Goal: Information Seeking & Learning: Check status

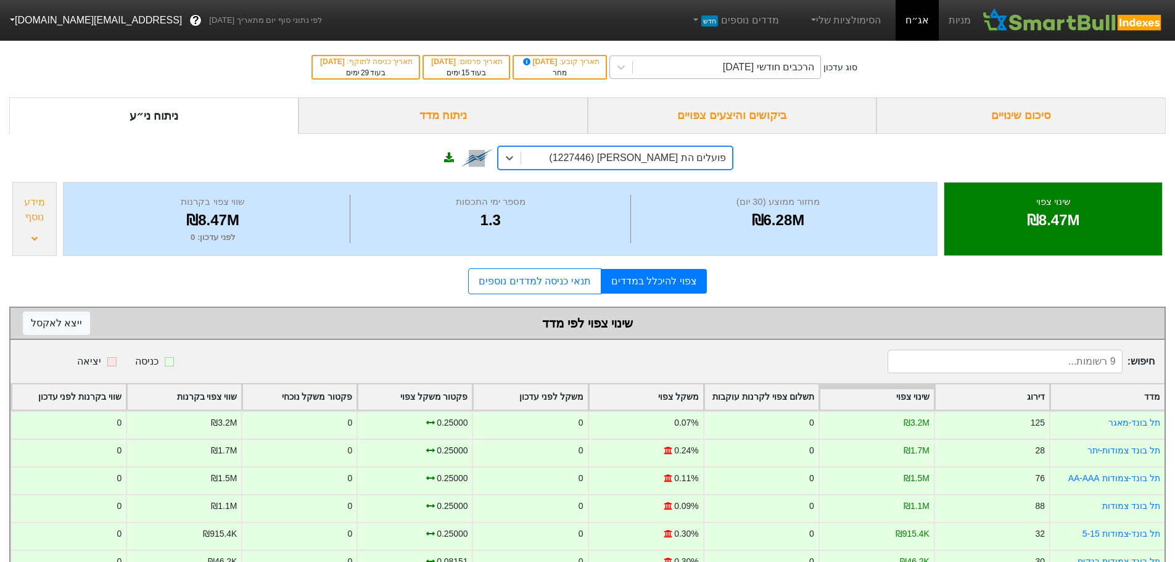
click at [775, 69] on div "הרכבים חודשי [DATE]" at bounding box center [768, 67] width 91 height 15
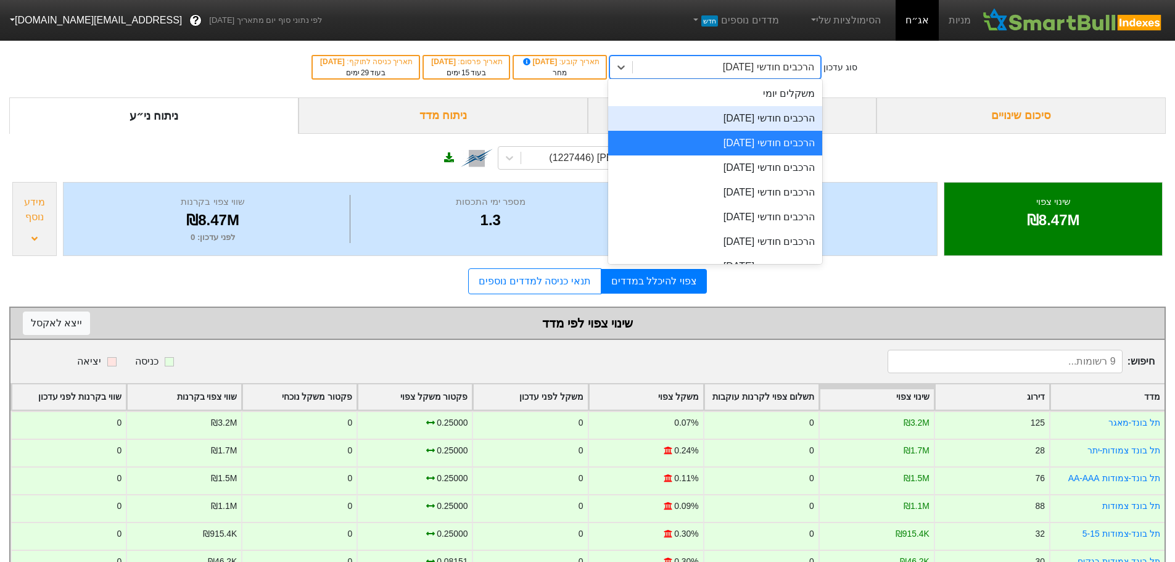
click at [748, 116] on div "הרכבים חודשי [DATE]" at bounding box center [715, 118] width 214 height 25
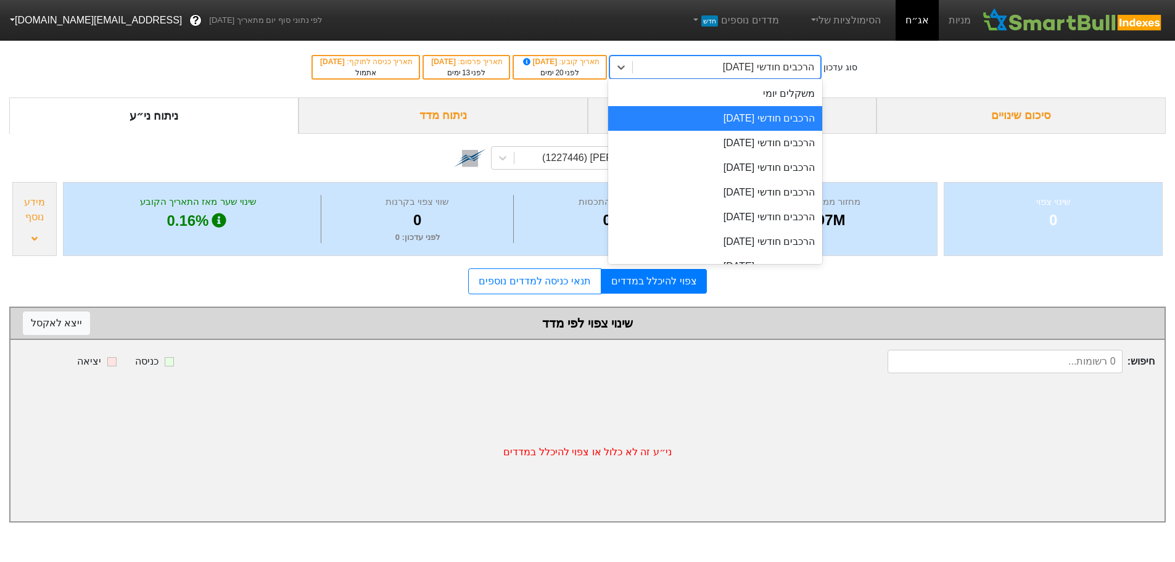
click at [739, 68] on div "הרכבים חודשי [DATE]" at bounding box center [768, 67] width 91 height 15
click at [709, 142] on div "הרכבים חודשי [DATE]" at bounding box center [720, 143] width 216 height 25
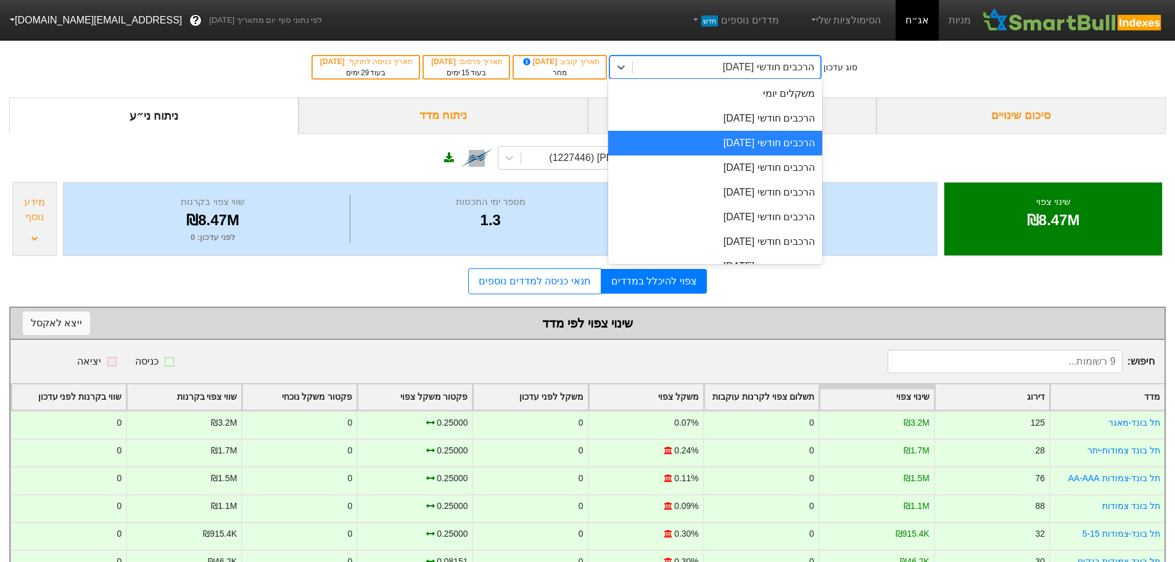
click at [750, 67] on div "הרכבים חודשי [DATE]" at bounding box center [768, 67] width 91 height 15
click at [733, 170] on div "הרכבים חודשי [DATE]" at bounding box center [715, 167] width 214 height 25
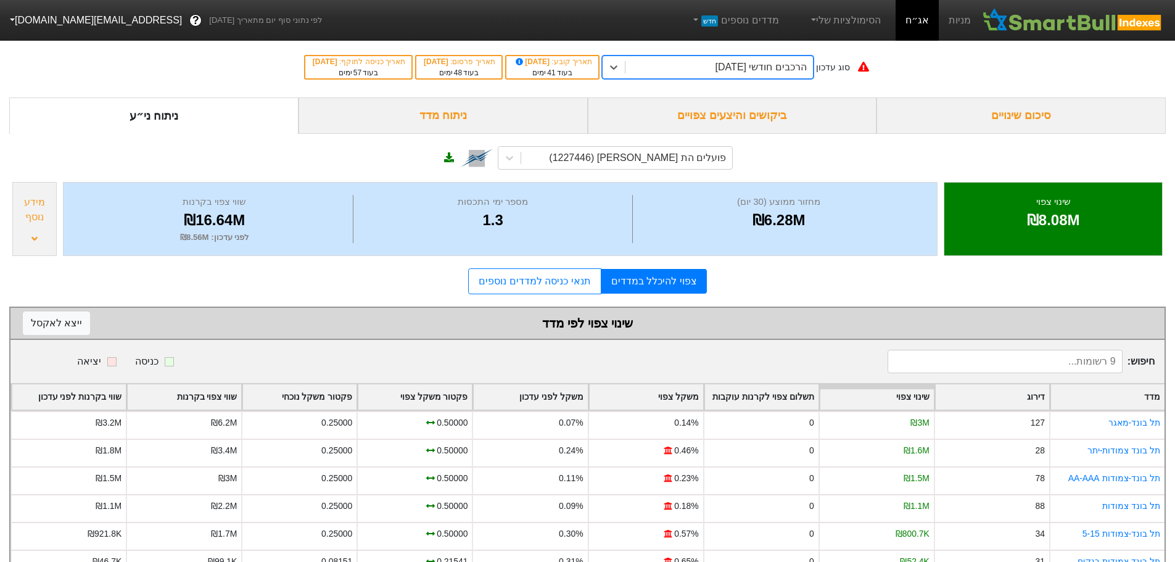
click at [729, 68] on div "הרכבים חודשי [DATE]" at bounding box center [760, 67] width 91 height 15
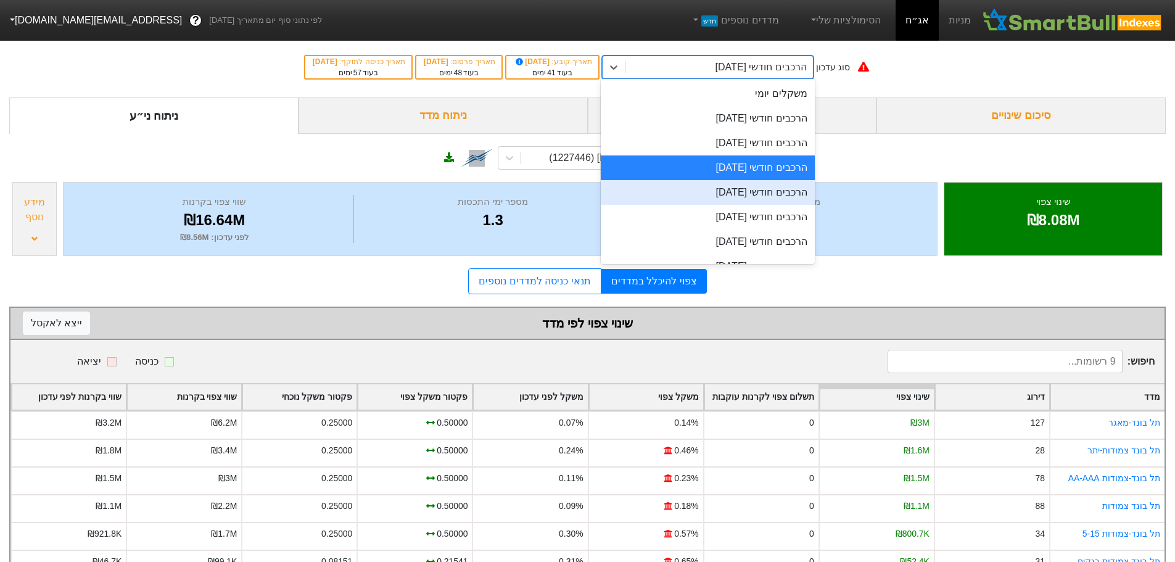
click at [720, 196] on div "הרכבים חודשי [DATE]" at bounding box center [708, 192] width 214 height 25
